Goal: Information Seeking & Learning: Learn about a topic

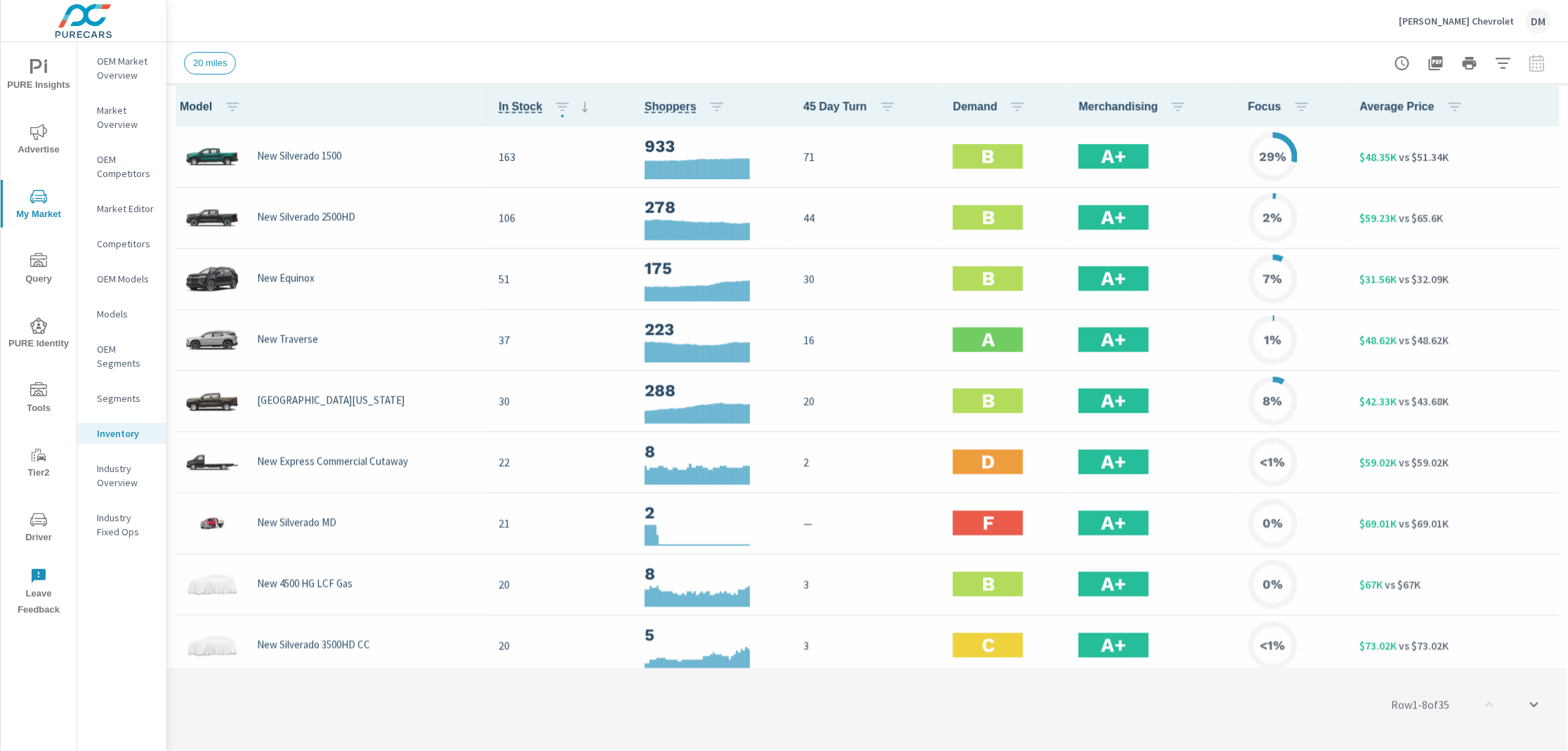
scroll to position [1, 0]
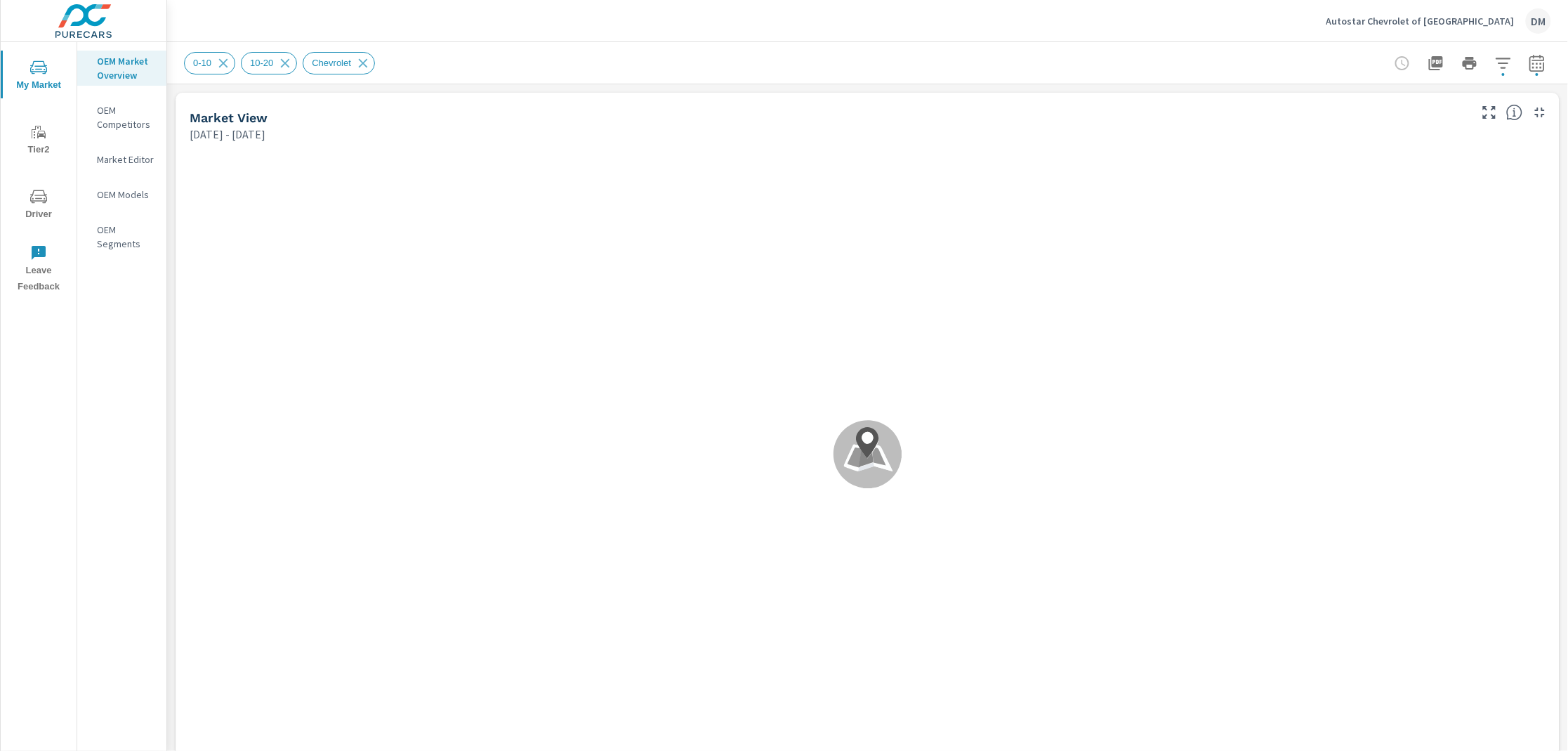
scroll to position [1, 0]
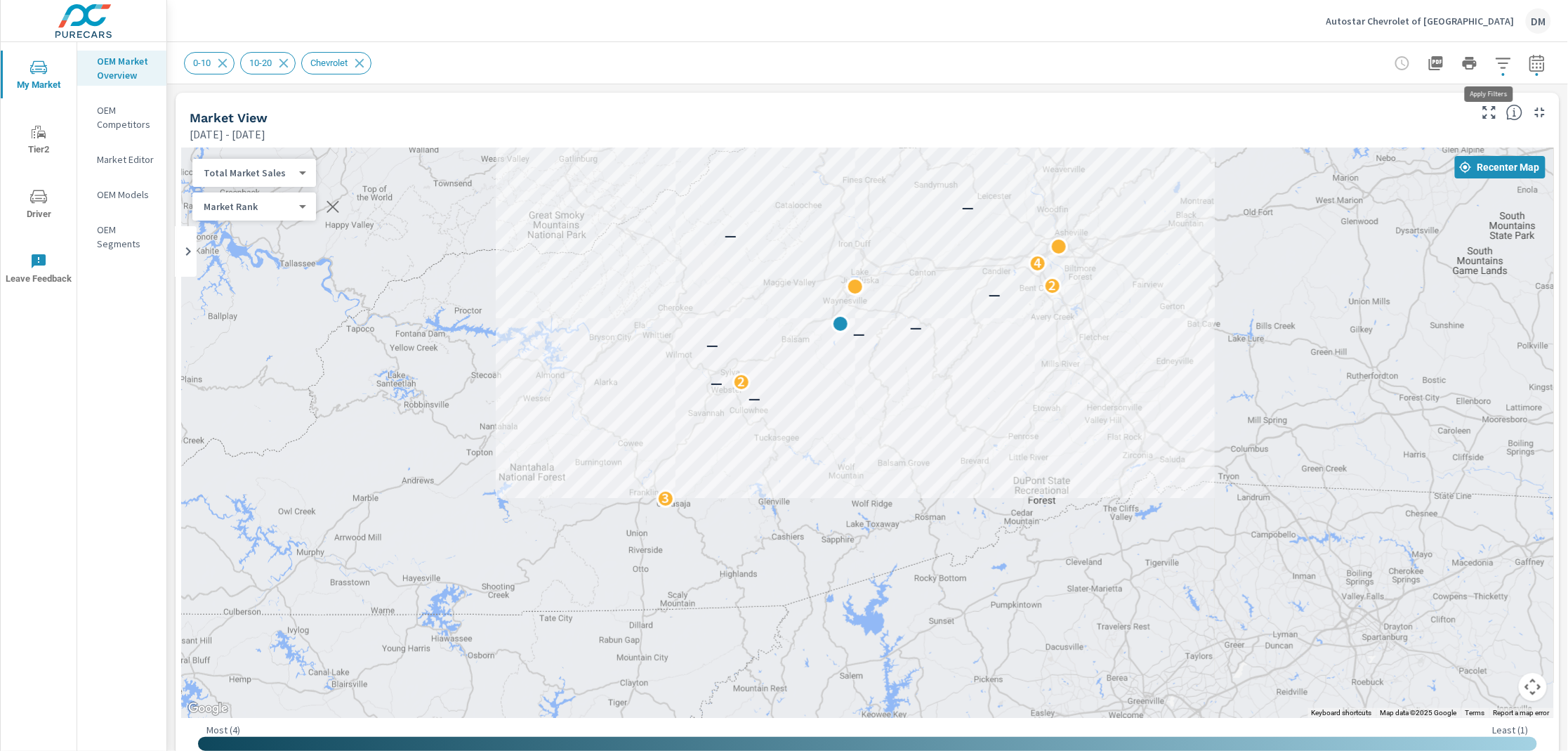
click at [1495, 70] on icon "button" at bounding box center [1503, 63] width 17 height 17
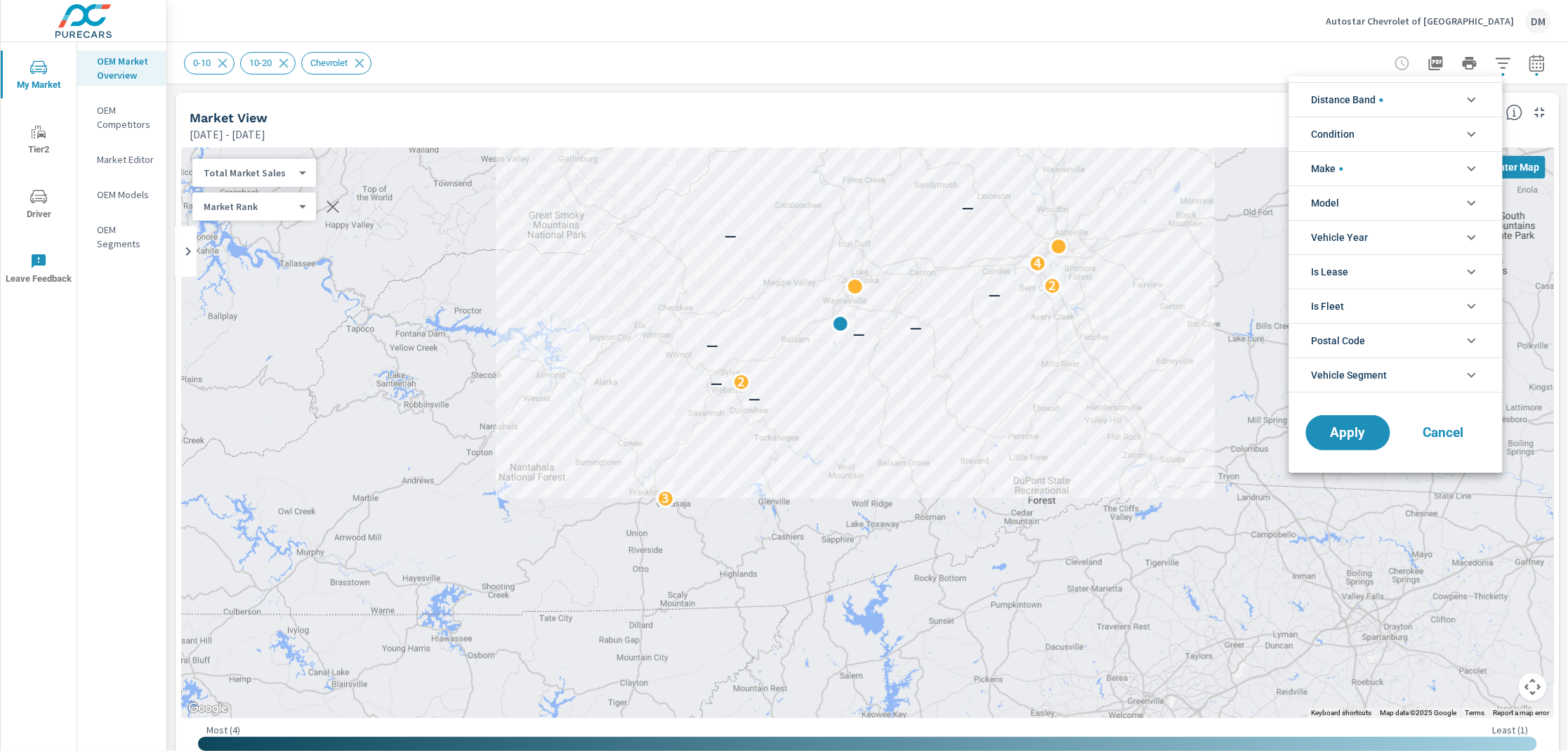
scroll to position [127, 0]
click at [1461, 125] on li "Condition" at bounding box center [1396, 134] width 213 height 35
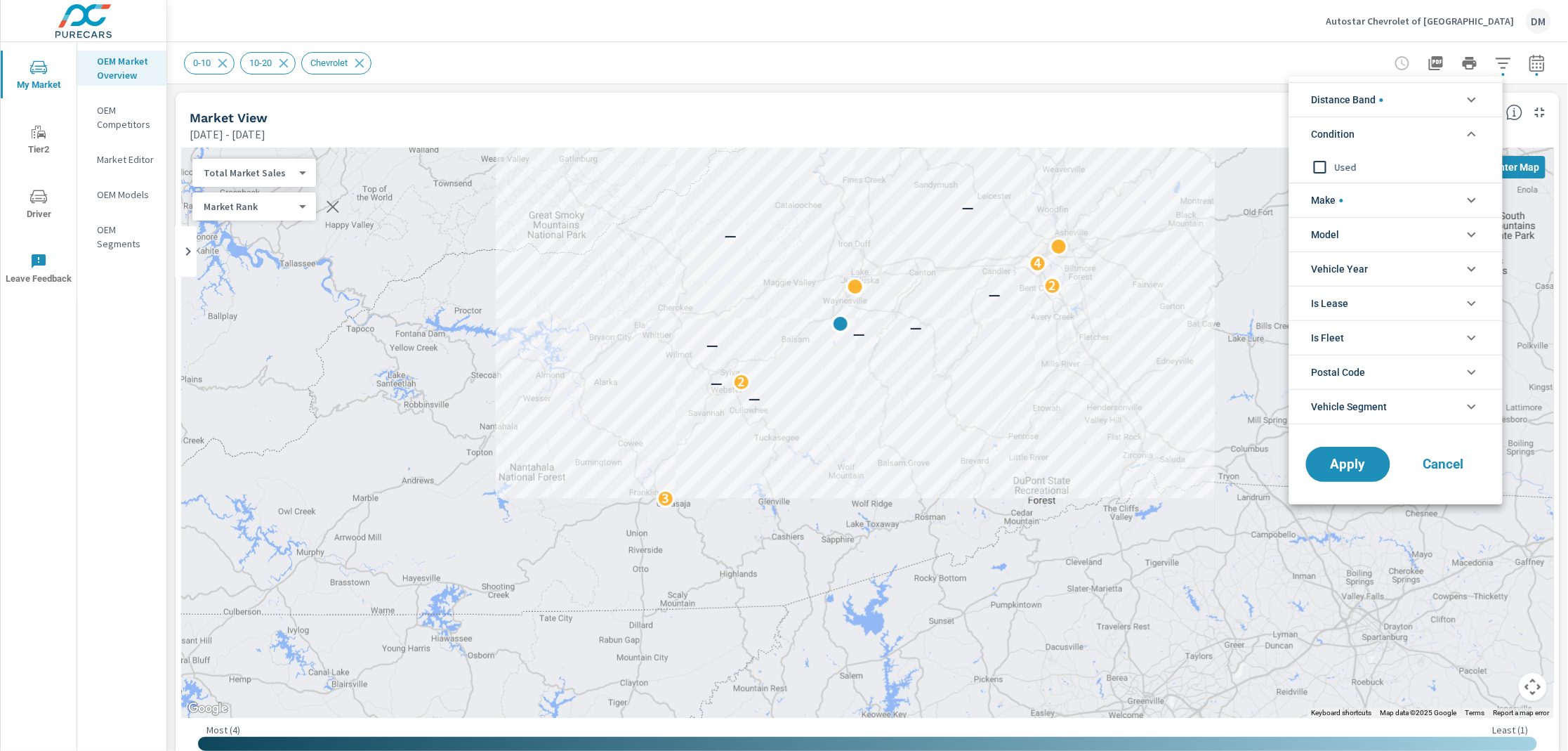
click at [1459, 104] on li "Distance Band" at bounding box center [1396, 99] width 213 height 35
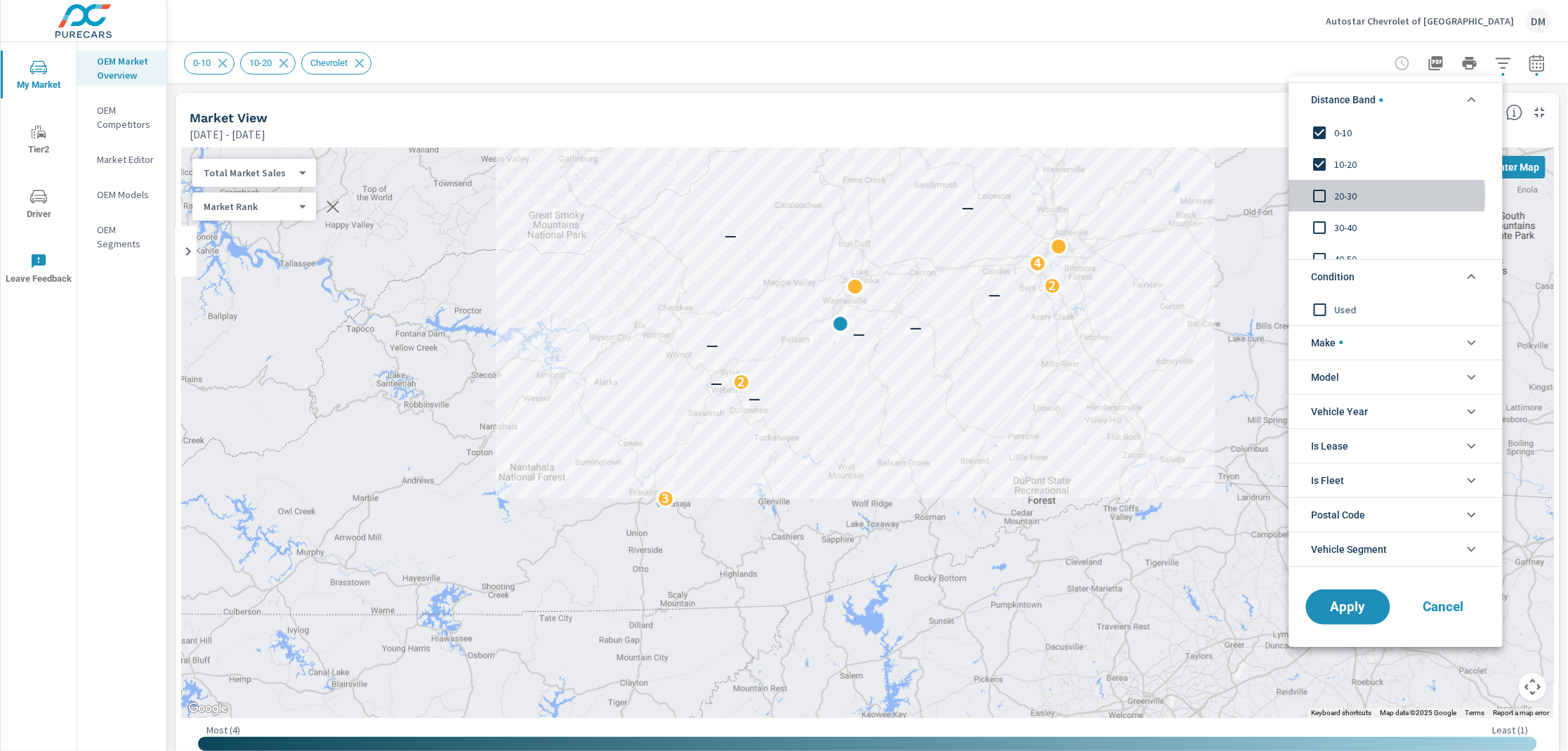
click at [1317, 195] on input "filter options" at bounding box center [1321, 196] width 30 height 30
click at [1320, 223] on input "filter options" at bounding box center [1321, 227] width 30 height 30
click at [1321, 253] on input "filter options" at bounding box center [1321, 259] width 30 height 30
click at [1323, 341] on span "Make" at bounding box center [1328, 343] width 32 height 34
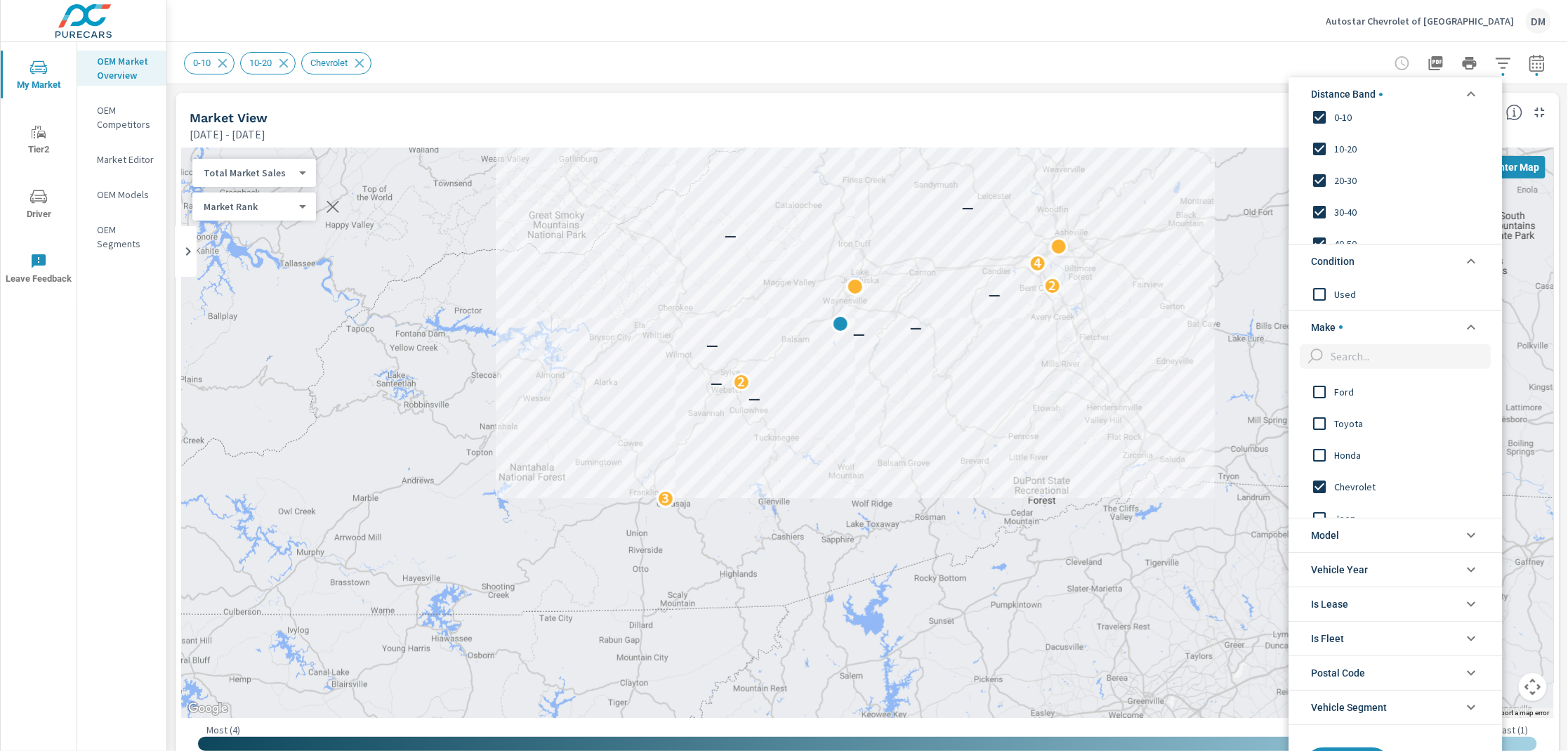
scroll to position [16, 0]
click at [1328, 747] on button "Apply" at bounding box center [1348, 765] width 87 height 37
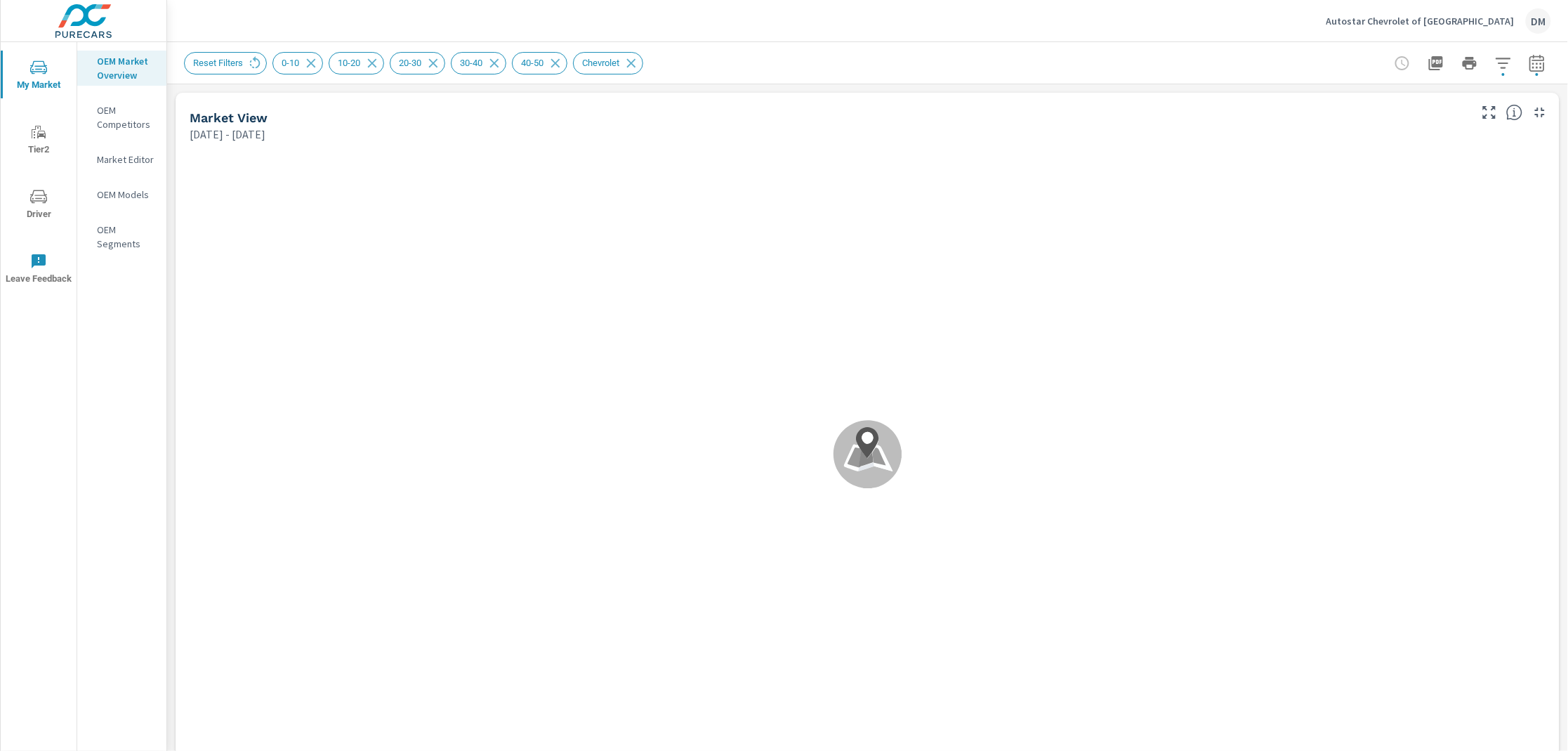
scroll to position [1, 0]
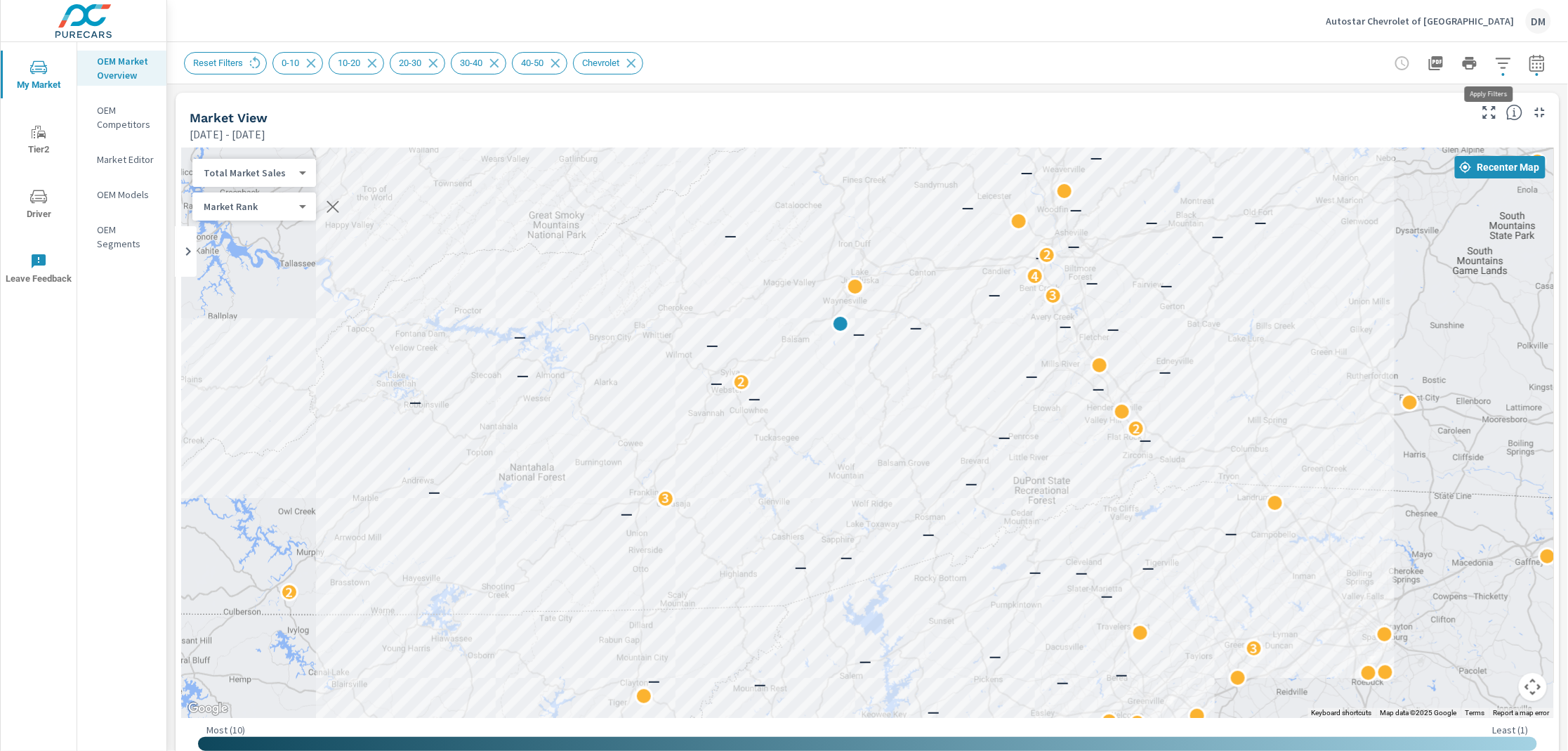
click at [1495, 63] on icon "button" at bounding box center [1503, 63] width 17 height 17
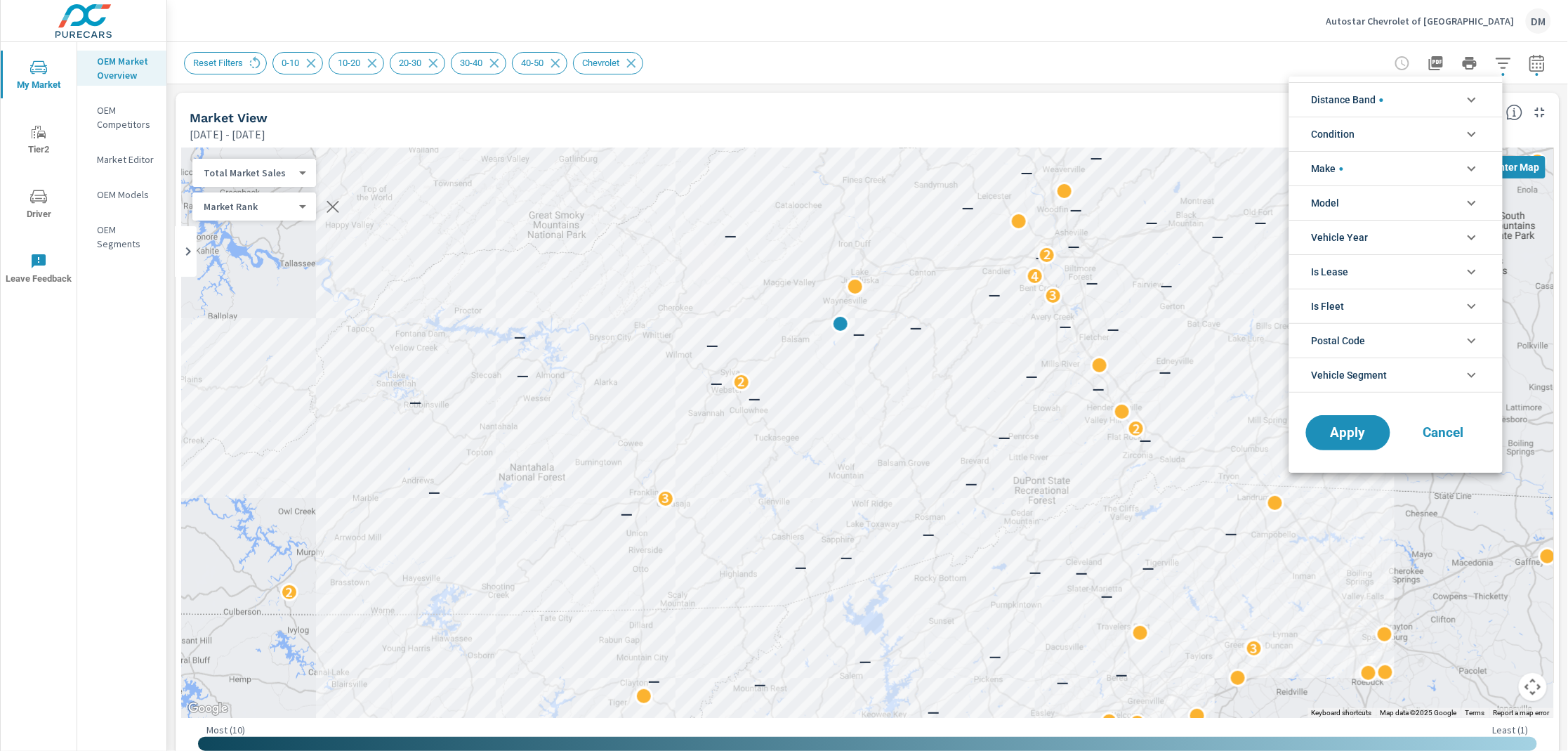
scroll to position [94, 0]
click at [1435, 141] on li "Condition" at bounding box center [1396, 134] width 213 height 35
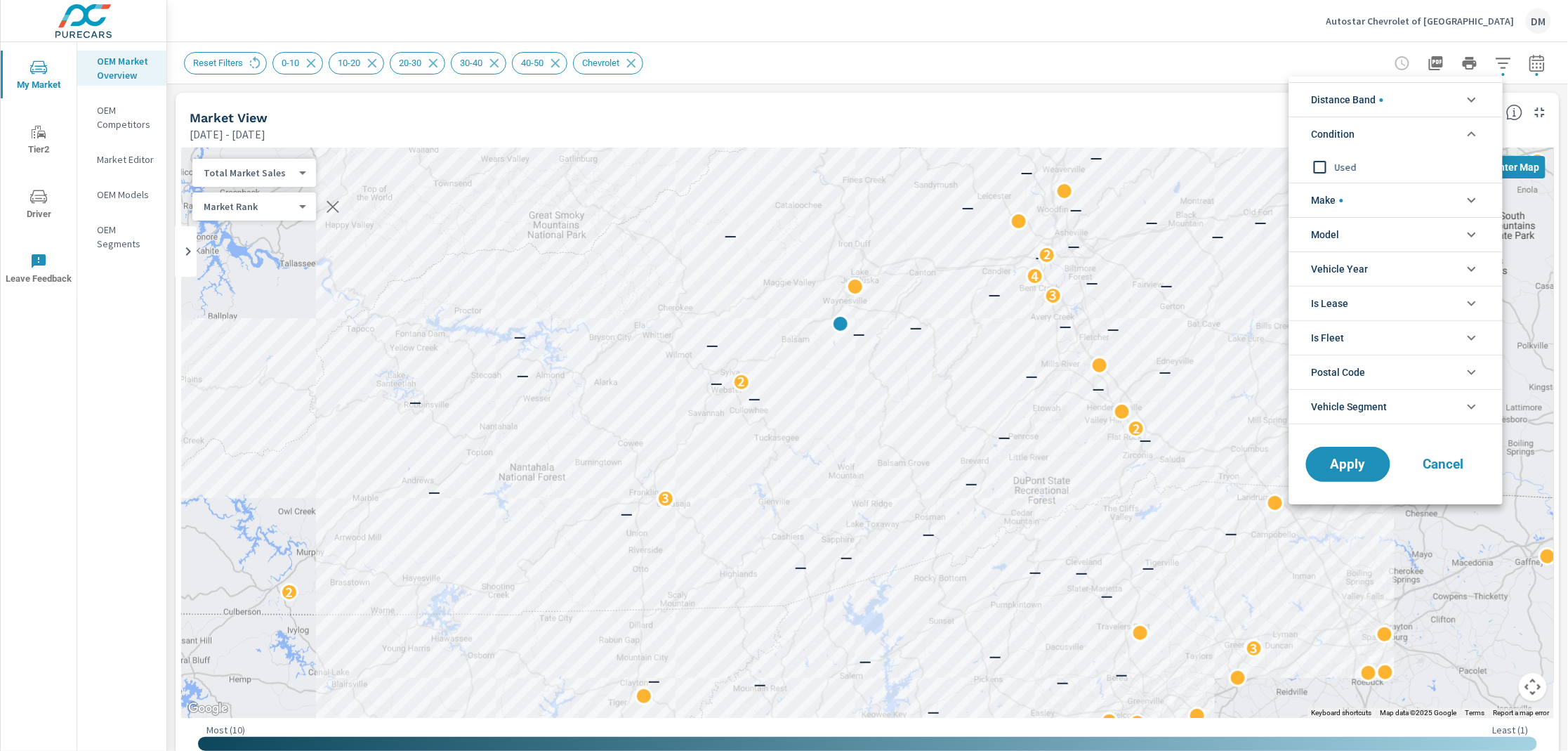
click at [1144, 70] on div at bounding box center [784, 375] width 1568 height 751
